Goal: Transaction & Acquisition: Purchase product/service

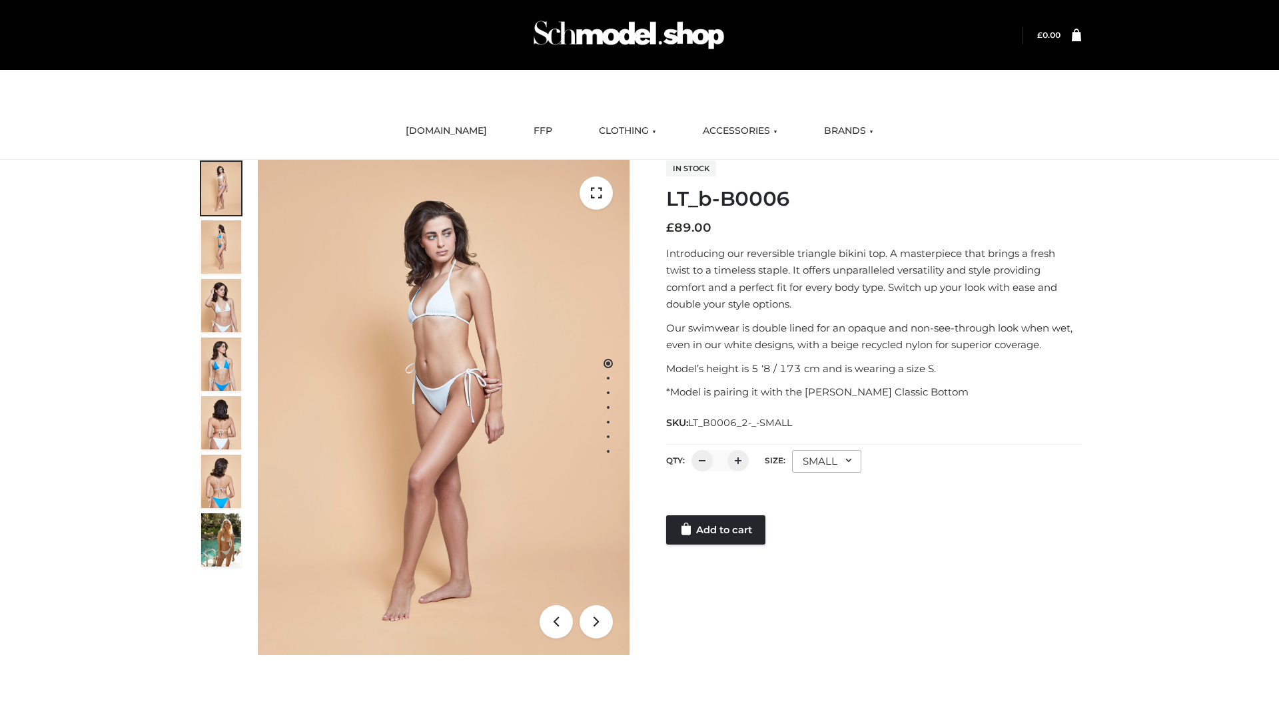
click at [717, 530] on link "Add to cart" at bounding box center [715, 529] width 99 height 29
